Goal: Task Accomplishment & Management: Use online tool/utility

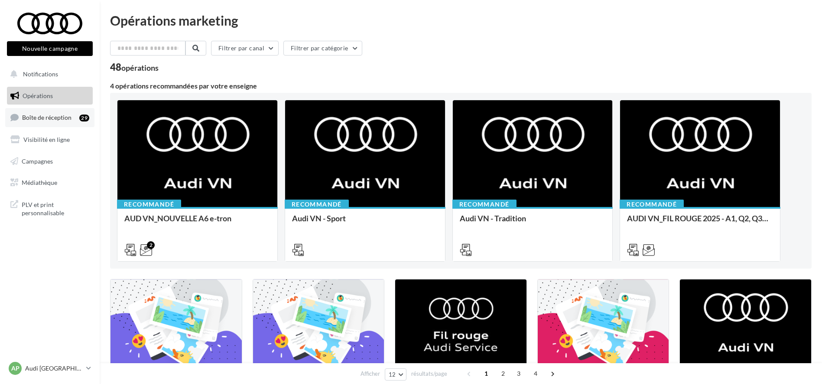
click at [49, 116] on span "Boîte de réception" at bounding box center [46, 117] width 49 height 7
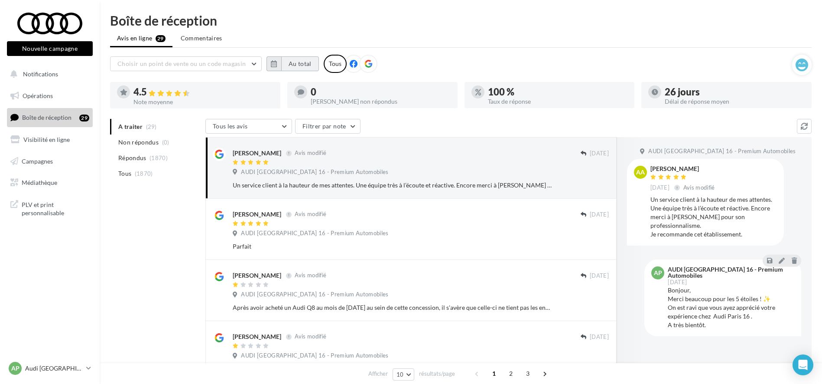
click at [303, 63] on button "Au total" at bounding box center [300, 63] width 38 height 15
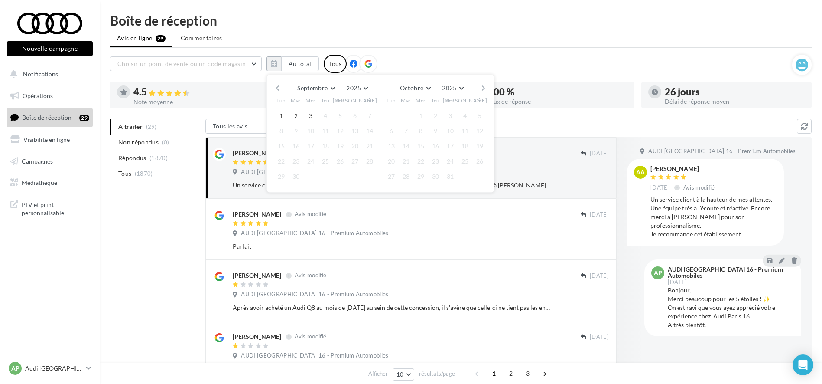
click at [271, 89] on div "Septembre [PERSON_NAME] Mars Avril Mai Juin Juillet Août Septembre Octobre Nove…" at bounding box center [381, 134] width 228 height 118
click at [275, 89] on button "button" at bounding box center [277, 88] width 7 height 12
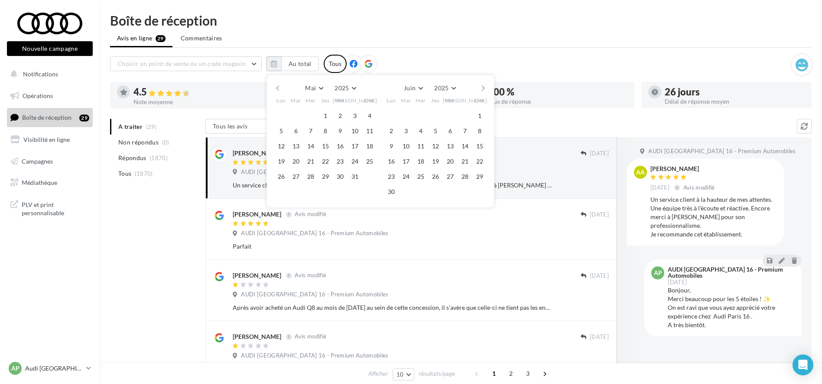
click at [275, 89] on button "button" at bounding box center [277, 88] width 7 height 12
click at [294, 116] on button "1" at bounding box center [296, 115] width 13 height 13
click at [487, 90] on button "button" at bounding box center [483, 88] width 7 height 12
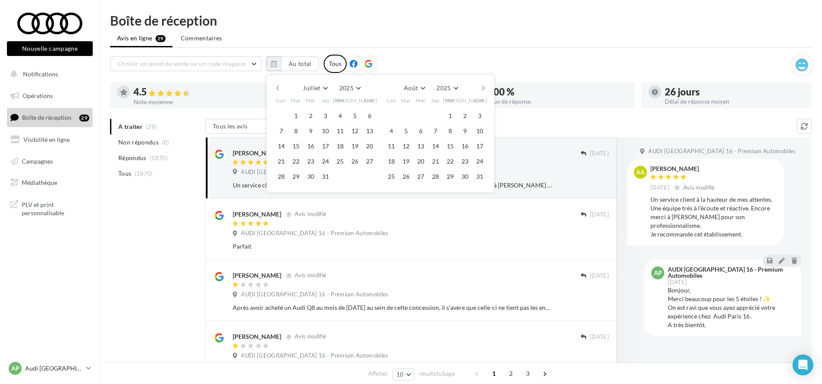
click at [487, 90] on button "button" at bounding box center [483, 88] width 7 height 12
click at [417, 117] on button "3" at bounding box center [420, 115] width 13 height 13
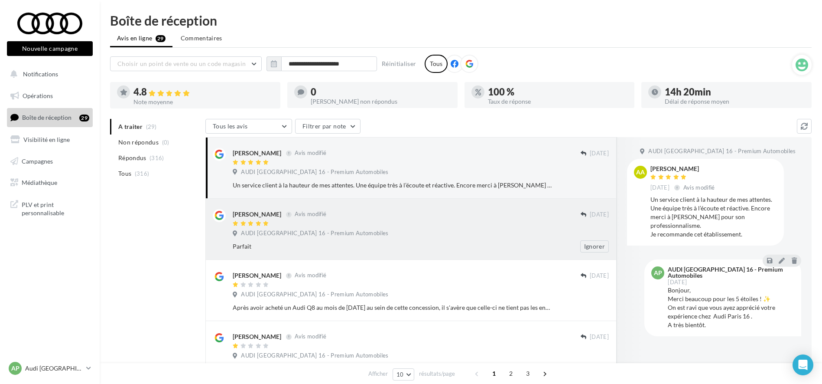
click at [505, 221] on div at bounding box center [407, 223] width 348 height 7
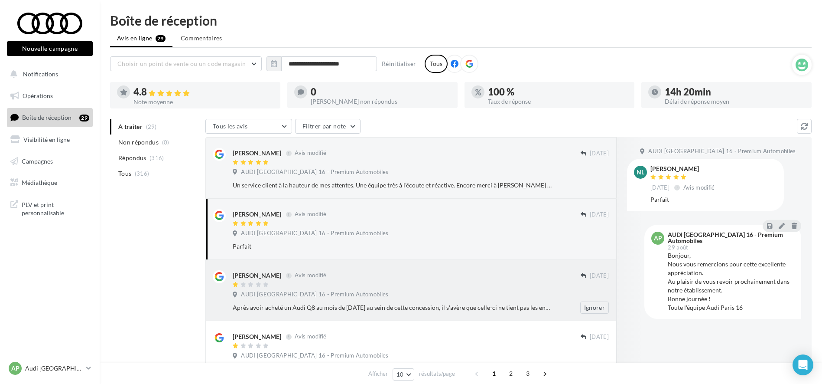
click at [348, 281] on div at bounding box center [407, 284] width 348 height 7
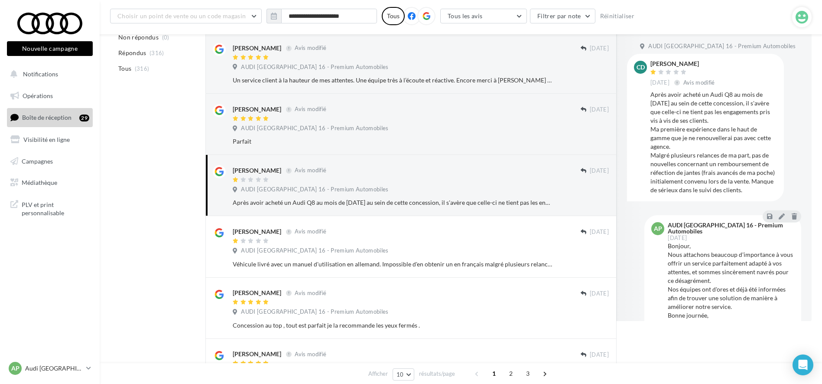
scroll to position [115, 0]
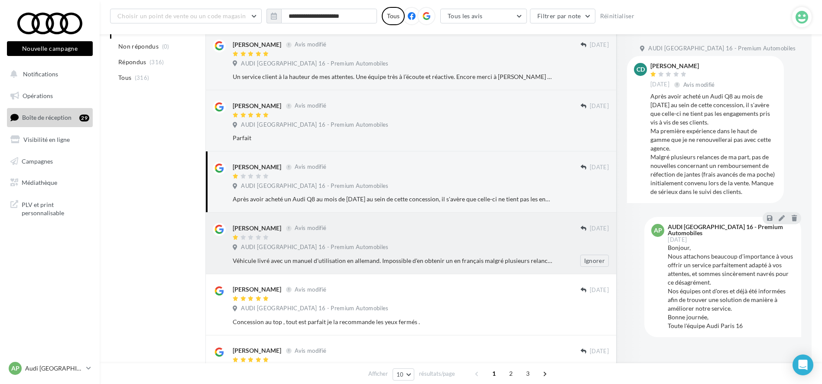
click at [403, 237] on div at bounding box center [407, 237] width 348 height 7
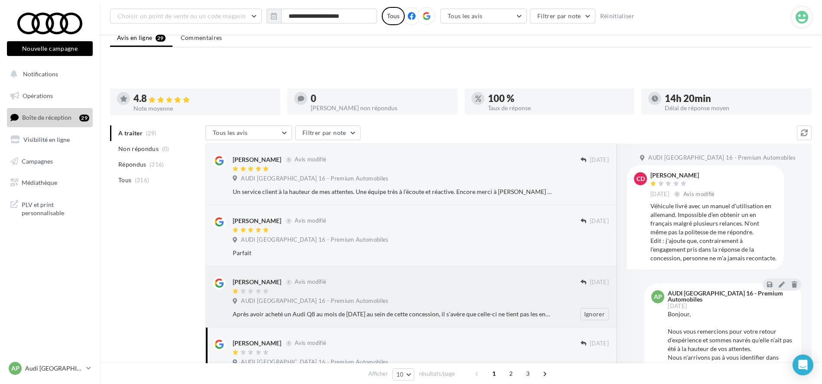
scroll to position [0, 0]
